Goal: Check status: Check status

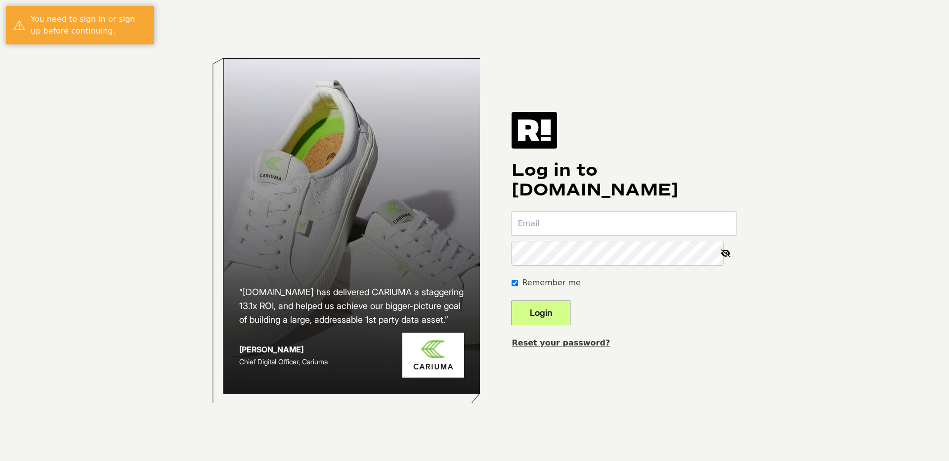
type input "npretzlaf@dwventures.com"
click at [561, 314] on button "Login" at bounding box center [540, 313] width 59 height 25
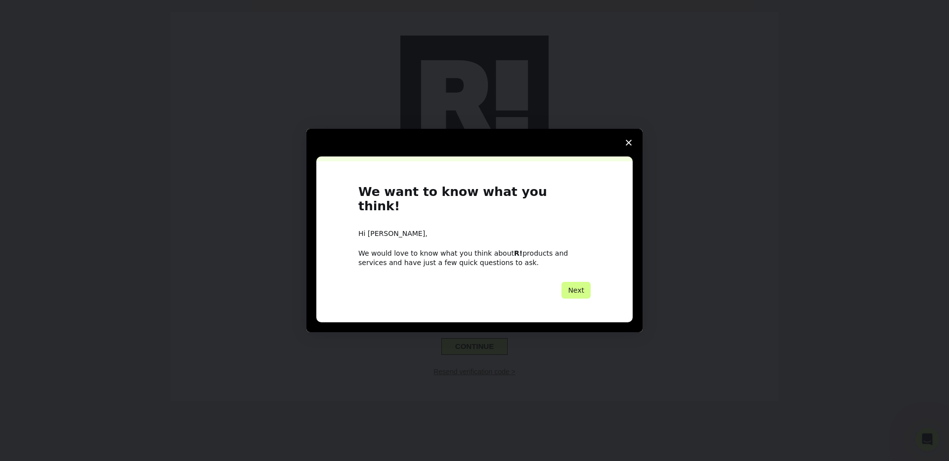
click at [626, 146] on icon "Close survey" at bounding box center [629, 143] width 6 height 6
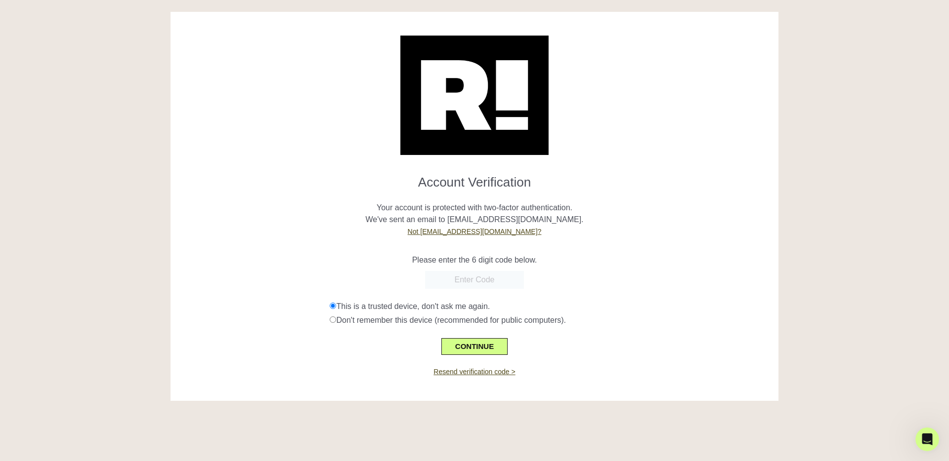
click at [482, 283] on input "text" at bounding box center [474, 280] width 99 height 18
paste input "474773"
type input "474773"
click at [493, 344] on button "CONTINUE" at bounding box center [474, 346] width 66 height 17
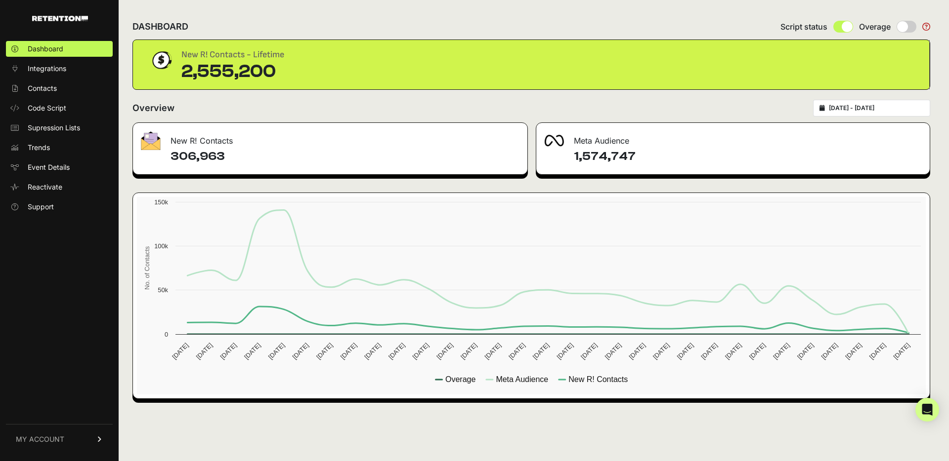
type input "2025-09-15"
type input "2025-10-15"
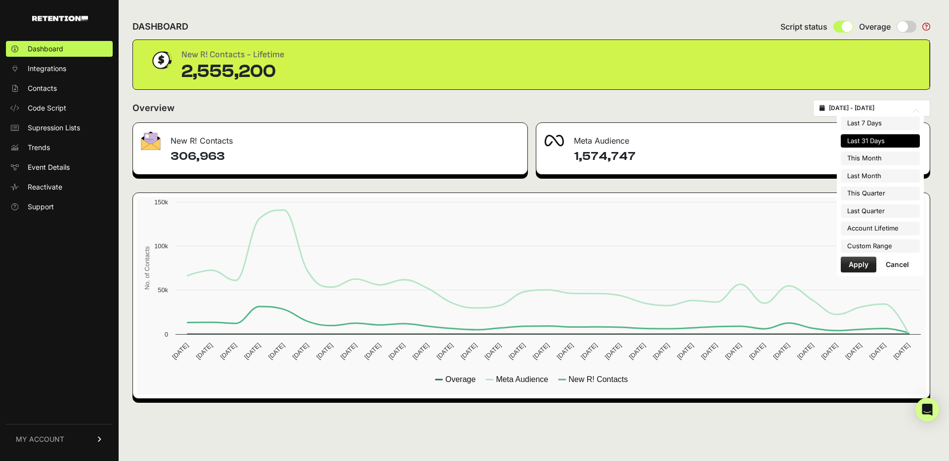
click at [878, 111] on input "2025-09-15 - 2025-10-15" at bounding box center [876, 108] width 95 height 8
type input "2025-09-01"
type input "2025-09-30"
type input "2025-10-01"
type input "2025-12-31"
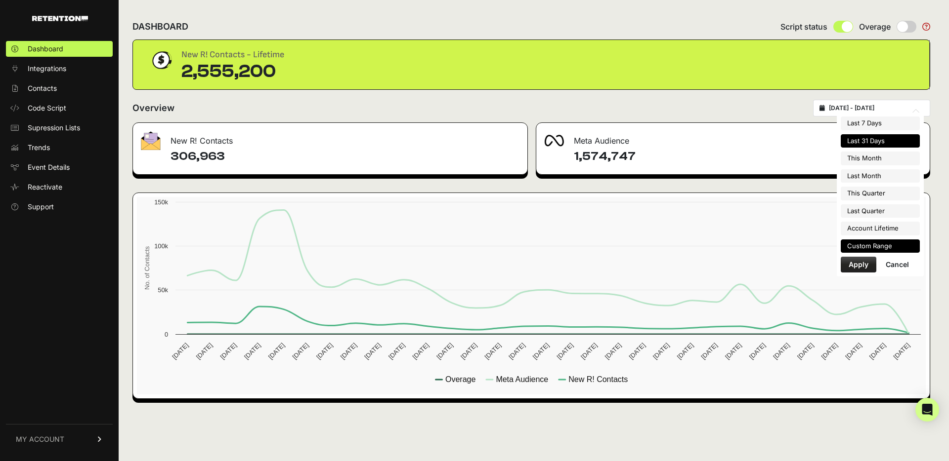
type input "[DATE]"
click at [872, 246] on li "Custom Range" at bounding box center [879, 247] width 79 height 14
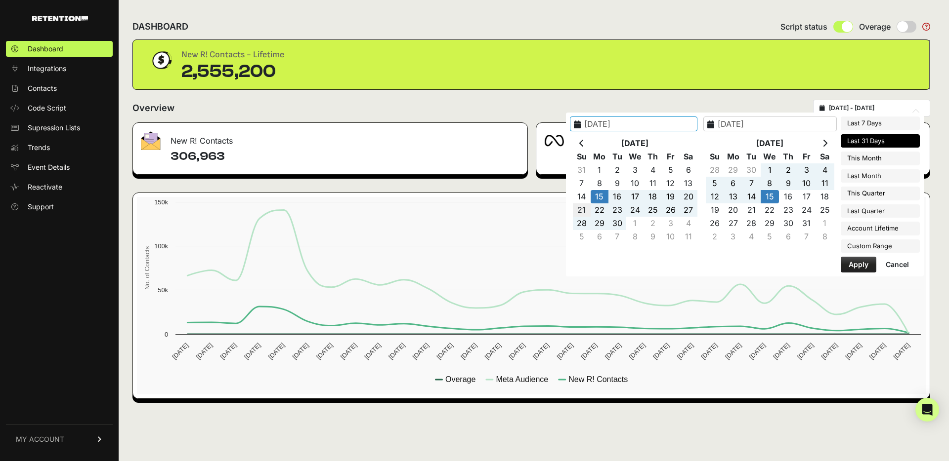
type input "2025-09-21"
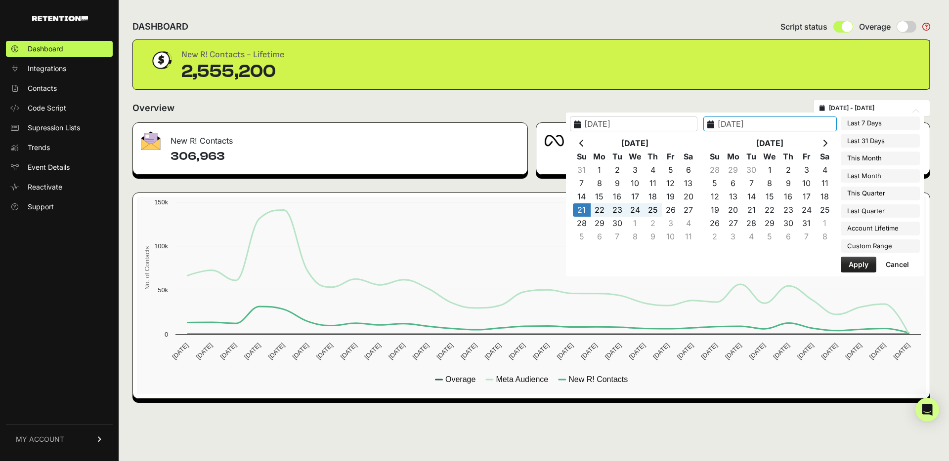
type input "[DATE]"
type input "2025-09-21"
click at [864, 265] on button "Apply" at bounding box center [858, 265] width 36 height 16
type input "2025-09-21 - 2025-09-27"
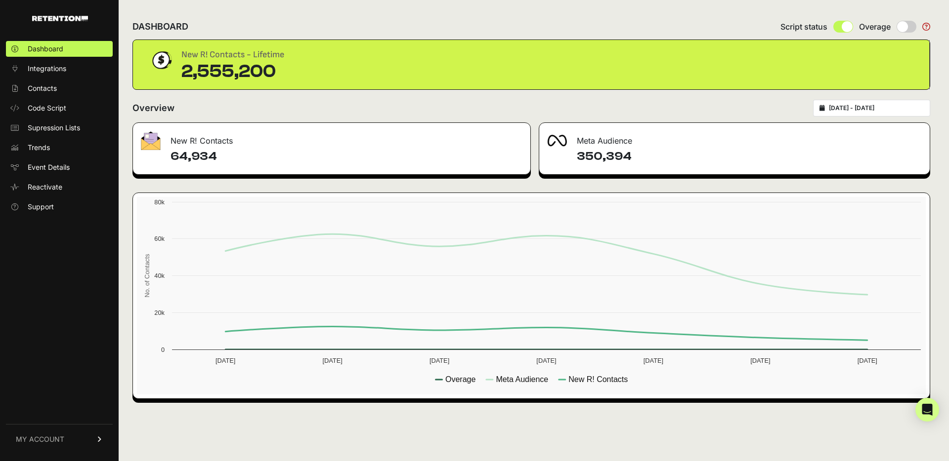
drag, startPoint x: 172, startPoint y: 158, endPoint x: 224, endPoint y: 157, distance: 52.4
click at [221, 157] on h4 "64,934" at bounding box center [346, 157] width 352 height 16
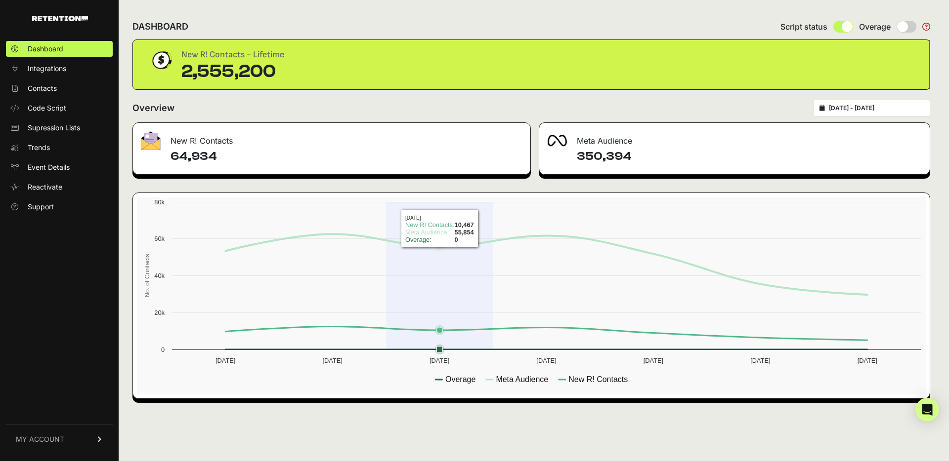
copy h4 "64,934"
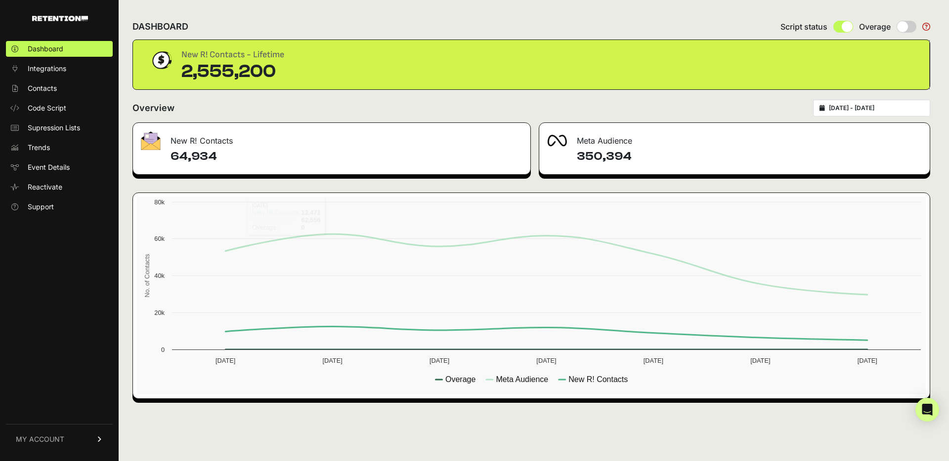
type input "2025-09-21"
type input "[DATE]"
click at [877, 112] on input "2025-09-21 - 2025-09-27" at bounding box center [876, 108] width 95 height 8
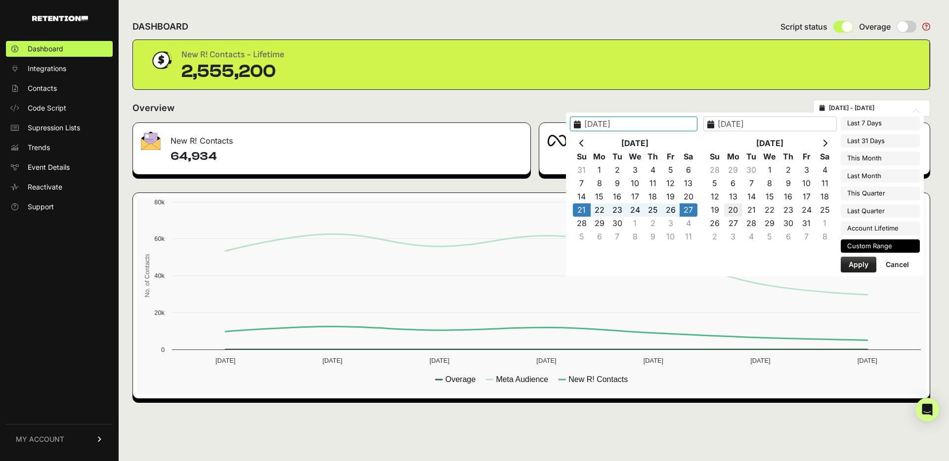
type input "[DATE]"
type input "2025-09-21"
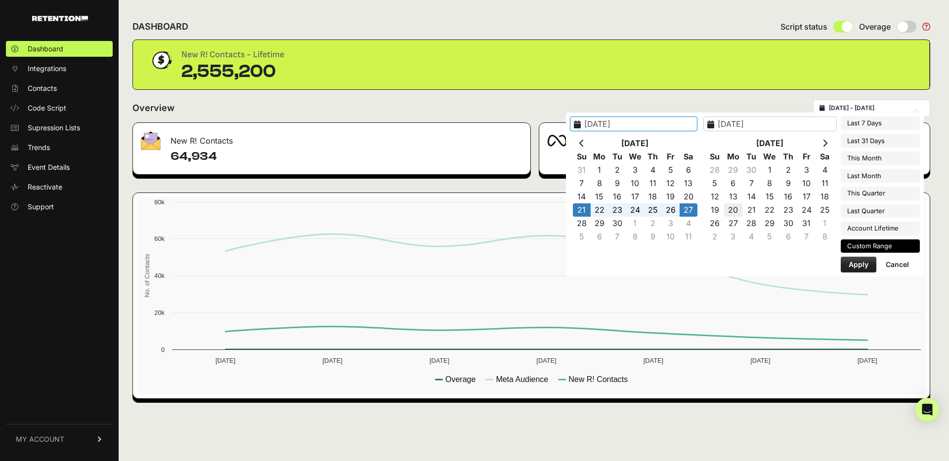
type input "2025-09-27"
type input "2025-09-28"
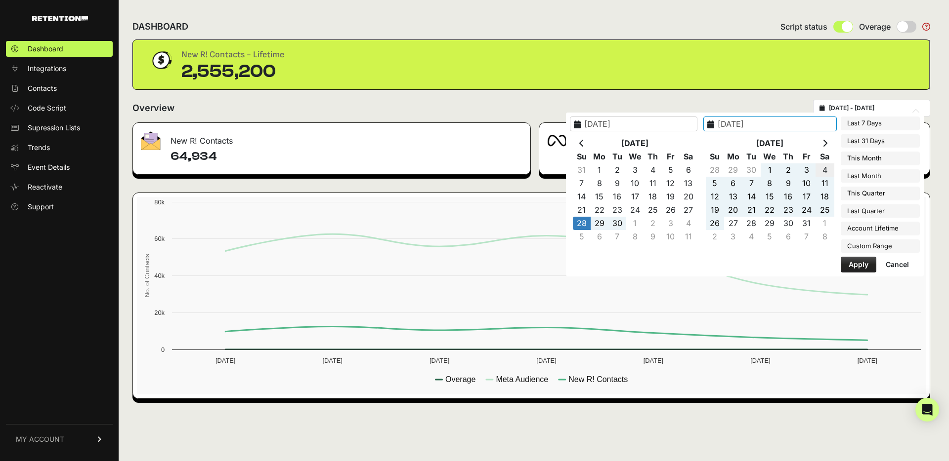
type input "2025-10-04"
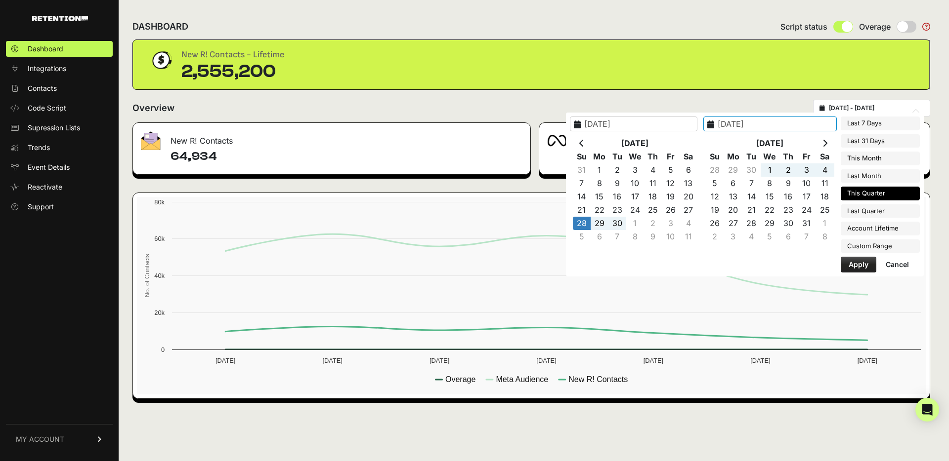
type input "2025-10-01"
type input "2025-12-31"
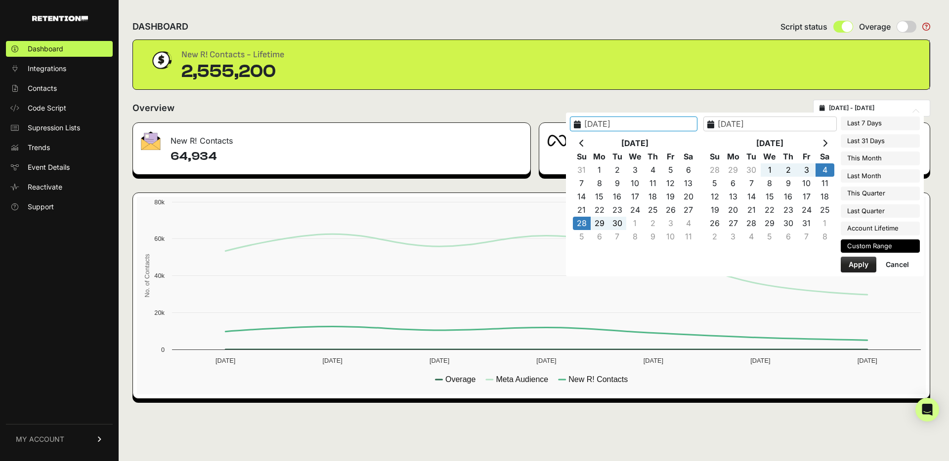
type input "2025-07-01"
type input "2025-09-30"
type input "2024-12-23"
type input "2025-10-15"
type input "2025-09-28"
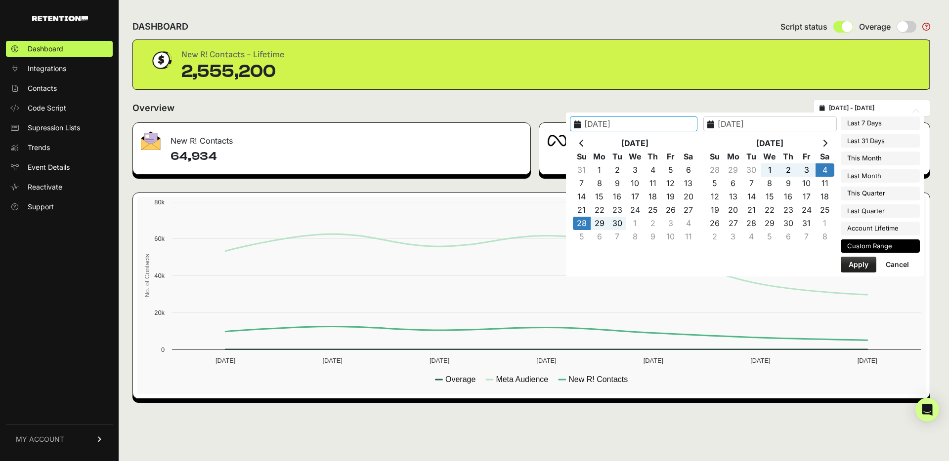
type input "2025-10-04"
click at [854, 265] on button "Apply" at bounding box center [858, 265] width 36 height 16
type input "2025-09-28 - 2025-10-04"
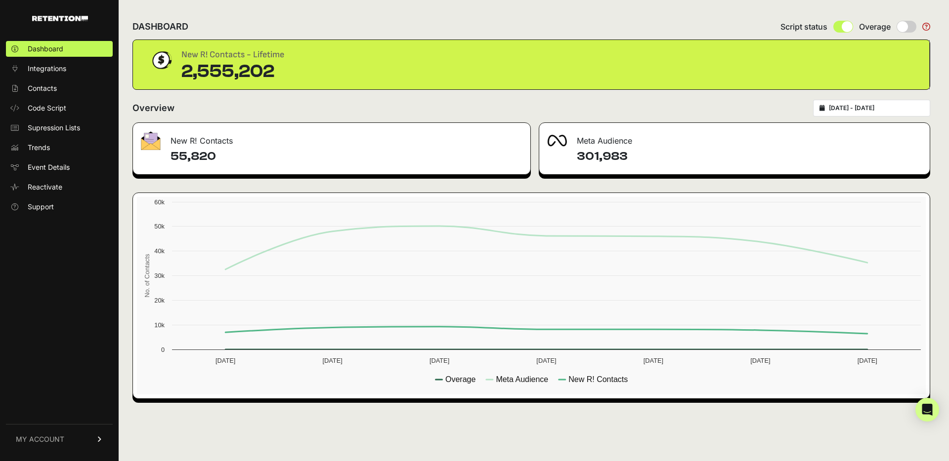
drag, startPoint x: 171, startPoint y: 158, endPoint x: 221, endPoint y: 161, distance: 50.0
click at [221, 161] on h4 "55,820" at bounding box center [346, 157] width 352 height 16
copy h4 "55,820"
type input "[DATE]"
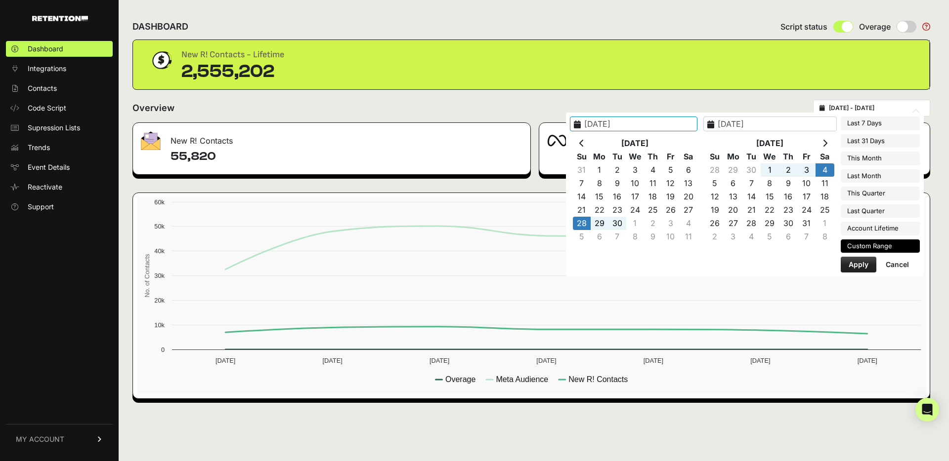
click at [861, 110] on input "[DATE] - [DATE]" at bounding box center [876, 108] width 95 height 8
type input "[DATE]"
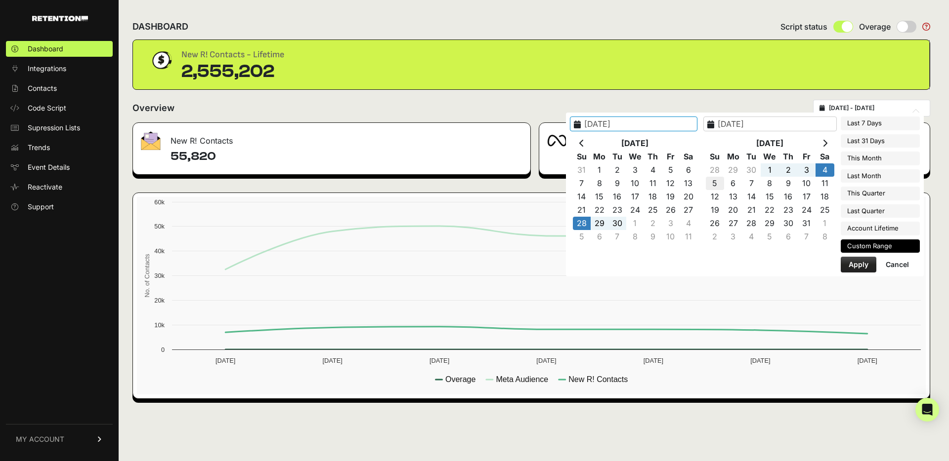
type input "[DATE]"
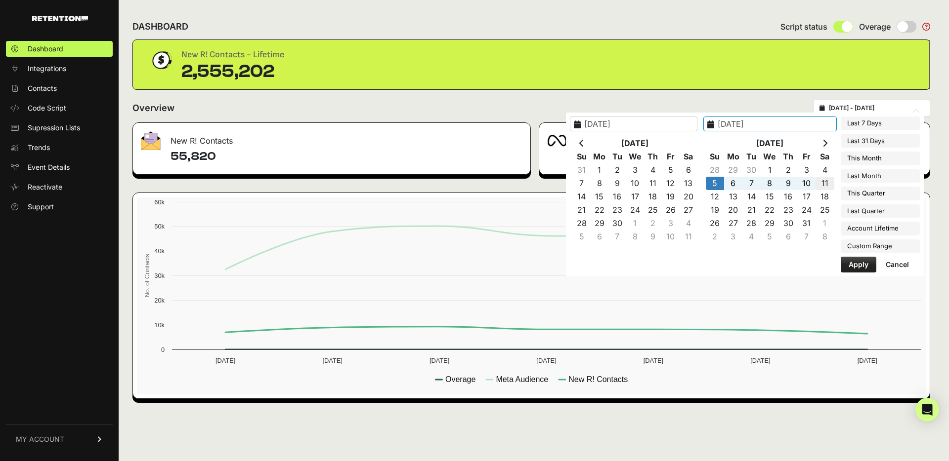
type input "[DATE]"
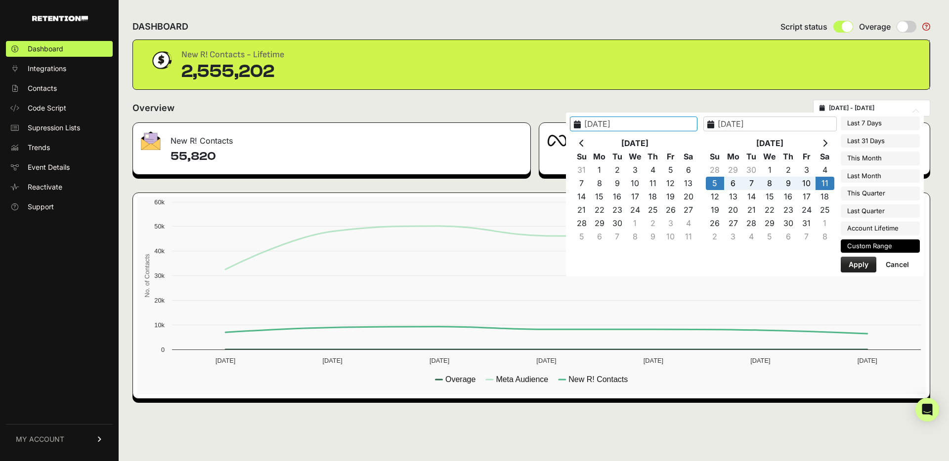
type input "[DATE]"
click at [859, 263] on button "Apply" at bounding box center [858, 265] width 36 height 16
type input "[DATE] - [DATE]"
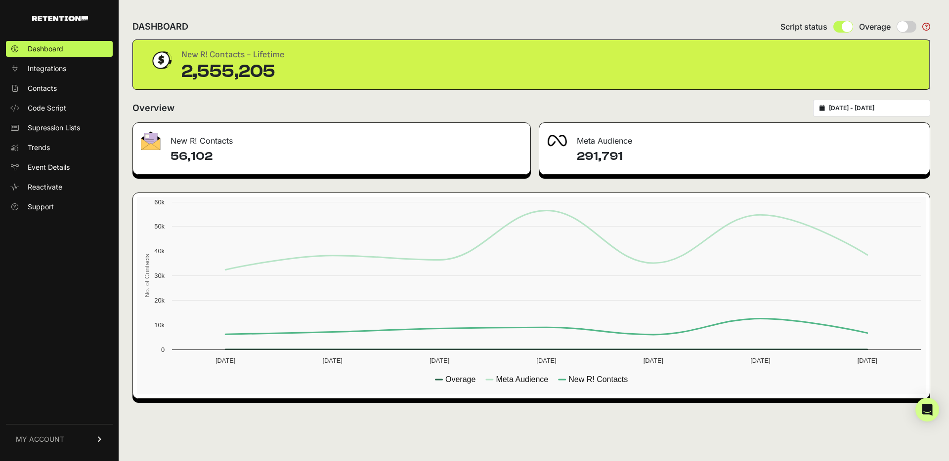
drag, startPoint x: 170, startPoint y: 155, endPoint x: 227, endPoint y: 159, distance: 57.4
click at [210, 155] on h4 "56,102" at bounding box center [346, 157] width 352 height 16
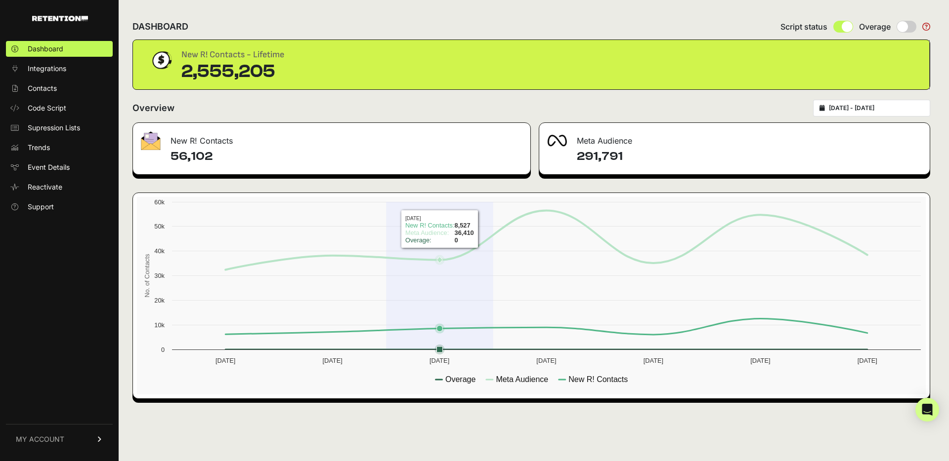
copy h4 "56,102"
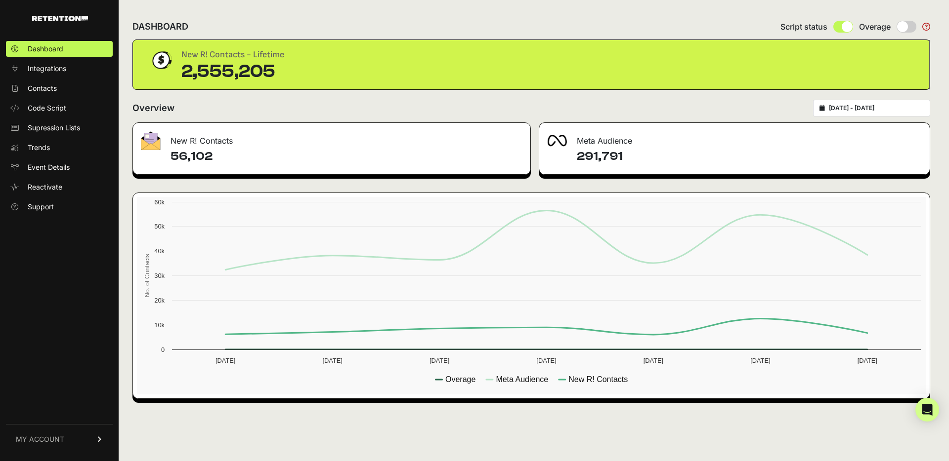
type input "[DATE]"
click at [870, 107] on input "[DATE] - [DATE]" at bounding box center [876, 108] width 95 height 8
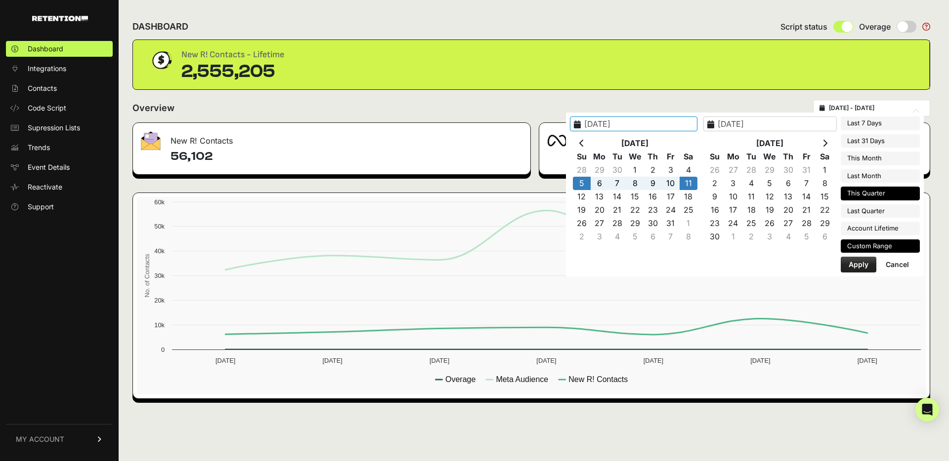
type input "[DATE]"
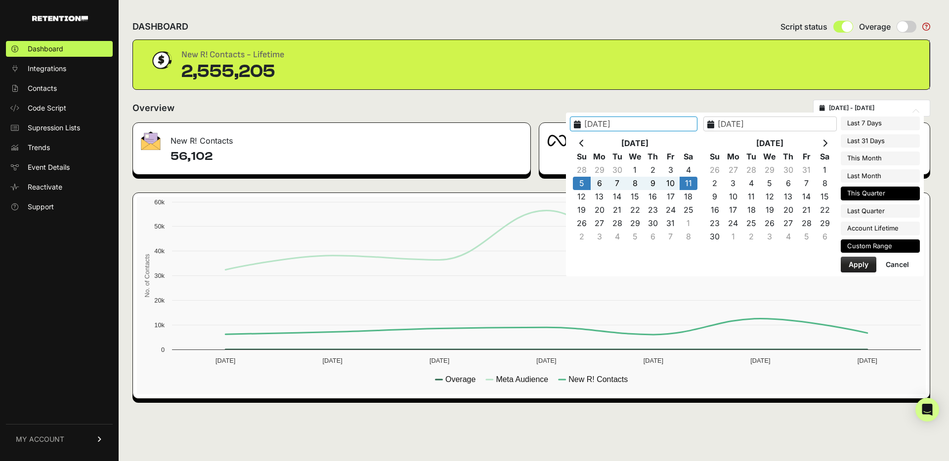
type input "[DATE]"
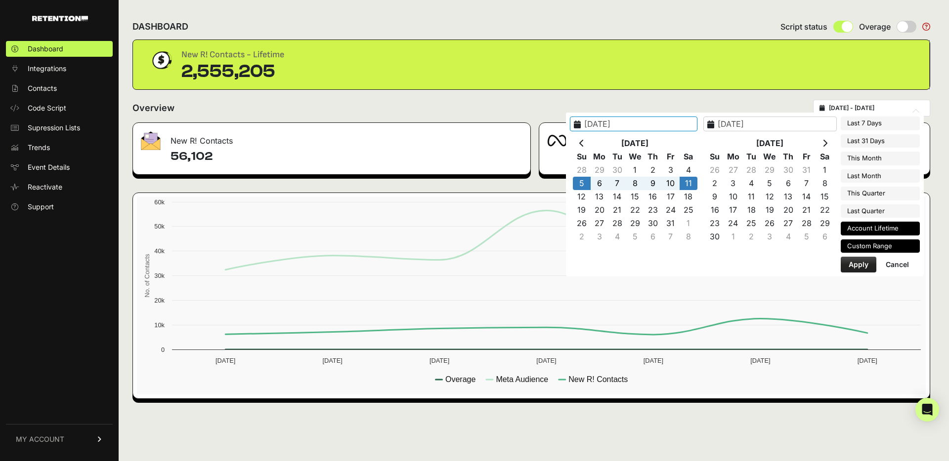
type input "[DATE]"
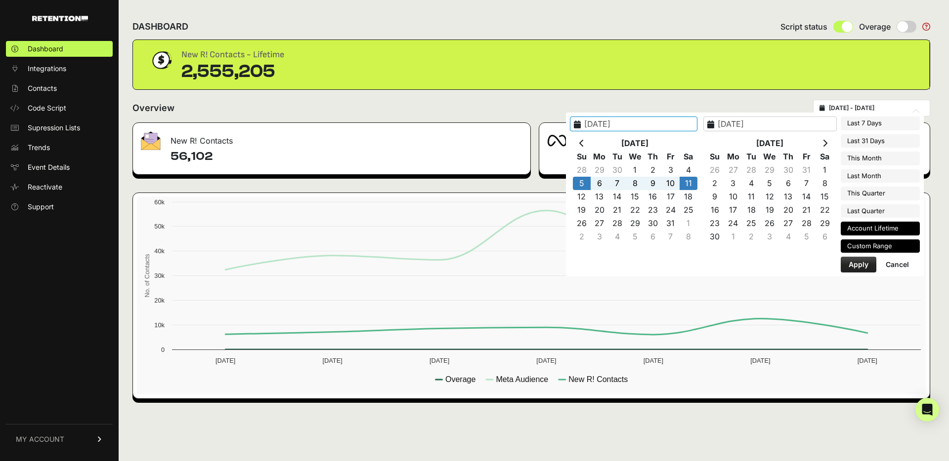
type input "[DATE]"
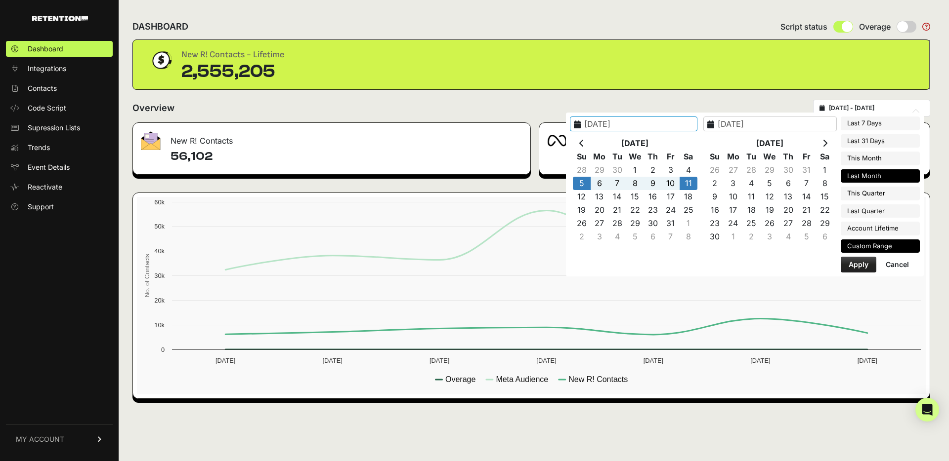
type input "[DATE]"
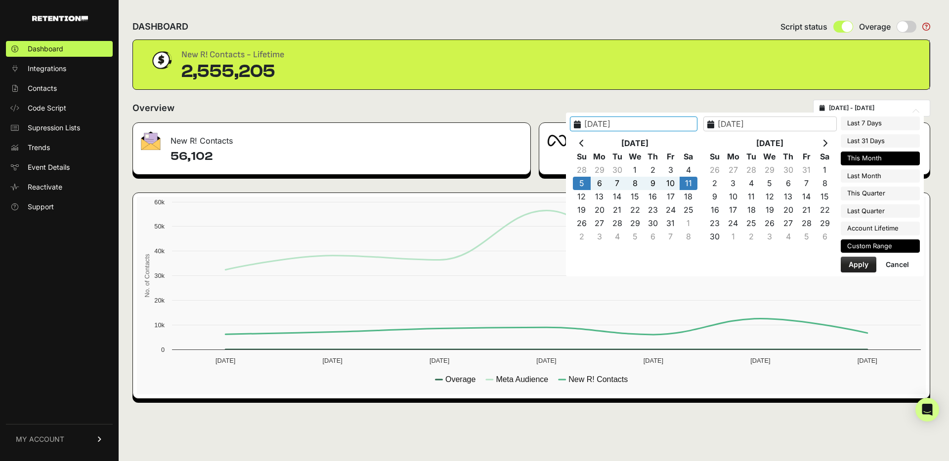
type input "[DATE]"
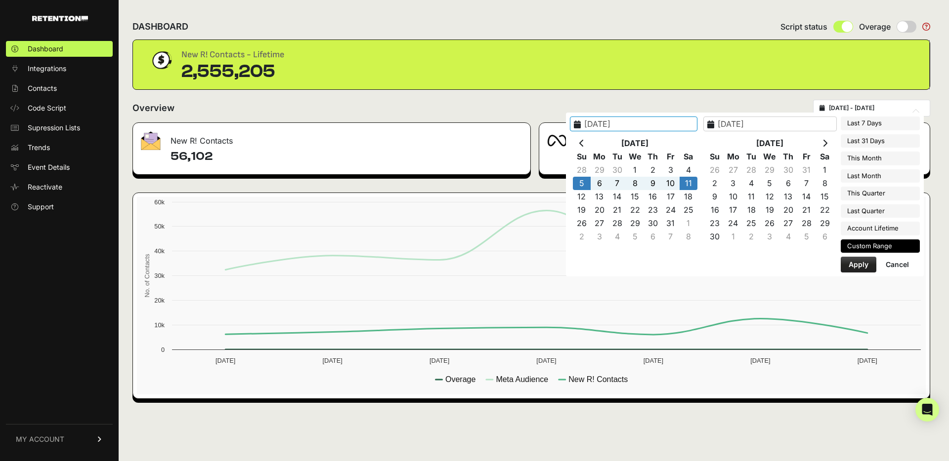
type input "[DATE]"
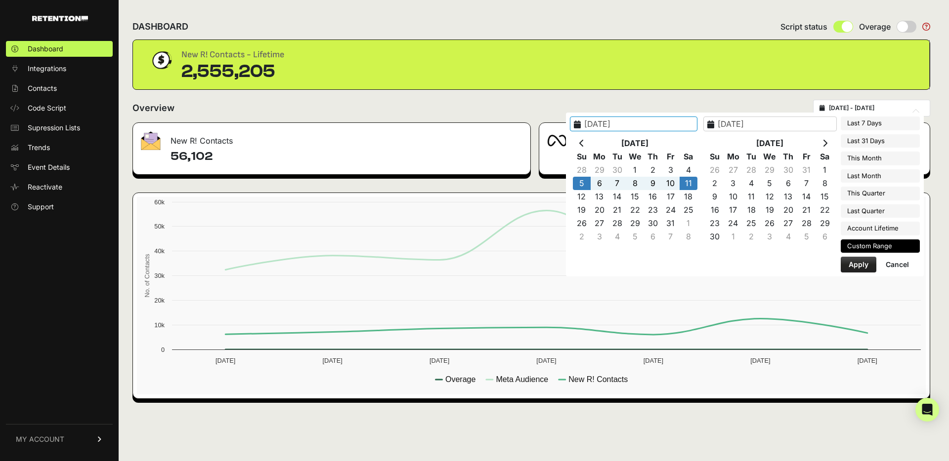
type input "[DATE]"
type input "2025-09-15"
type input "2025-10-15"
type input "2025-10-05"
type input "2025-10-11"
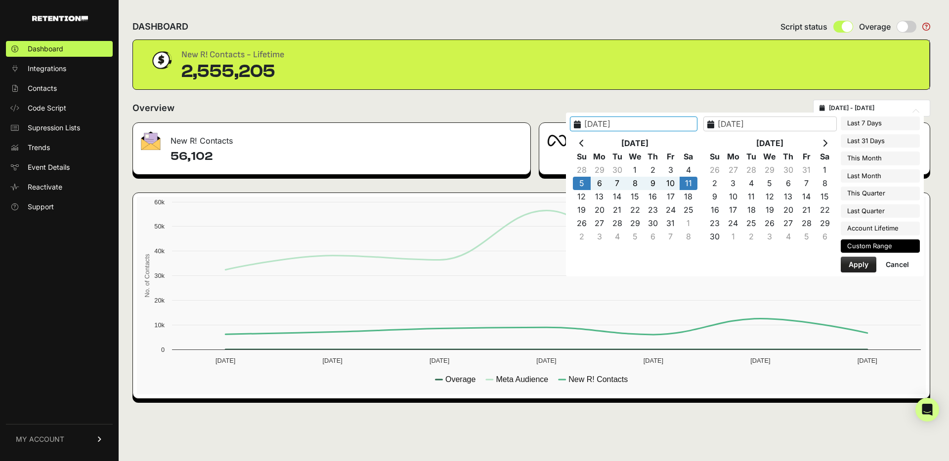
type input "2025-10-01"
type input "2025-12-31"
type input "2025-07-01"
type input "2025-09-30"
type input "2024-12-23"
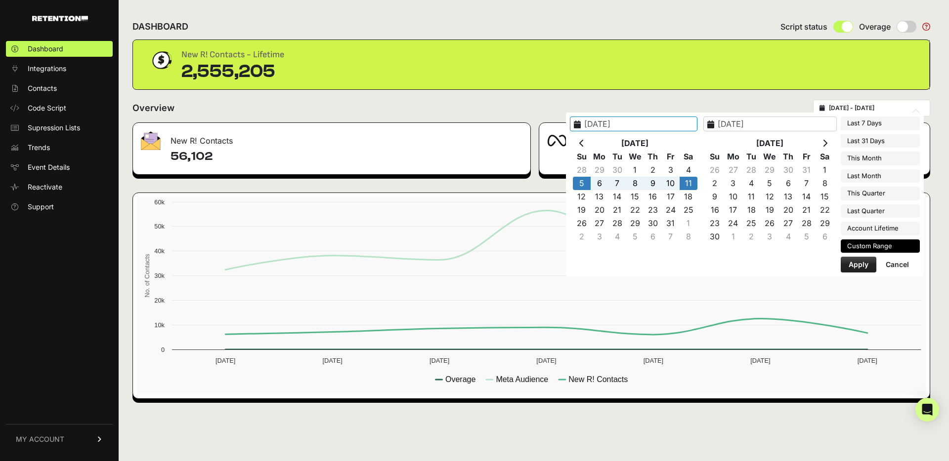
type input "2025-10-15"
type input "2025-10-05"
type input "2025-10-11"
type input "2024-12-23"
type input "2025-10-15"
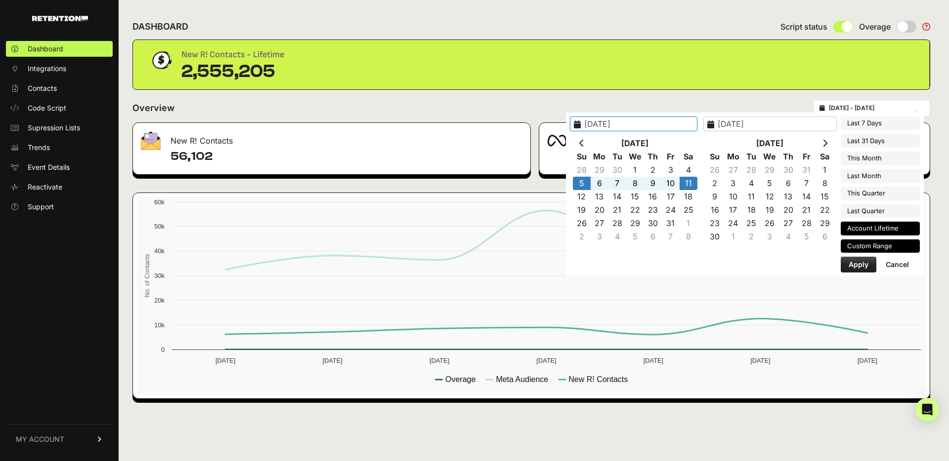
click at [885, 233] on li "Account Lifetime" at bounding box center [879, 229] width 79 height 14
type input "[DATE] - [DATE]"
